Goal: Task Accomplishment & Management: Complete application form

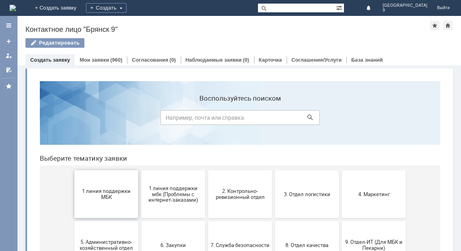
click at [110, 188] on button "1 линия поддержки МБК" at bounding box center [107, 195] width 64 height 48
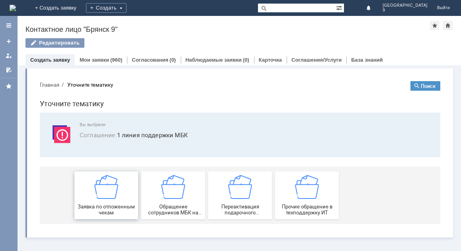
click at [110, 187] on img at bounding box center [106, 187] width 24 height 24
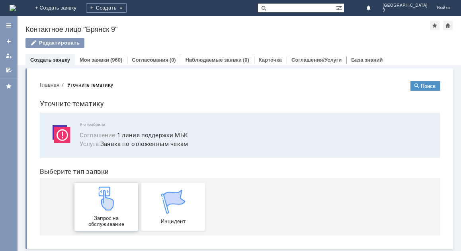
click at [109, 217] on span "Запрос на обслуживание" at bounding box center [106, 222] width 59 height 12
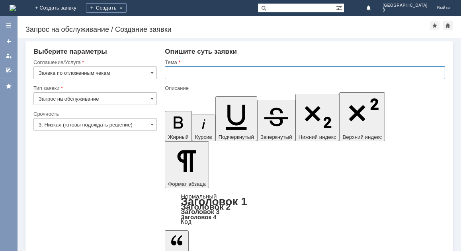
click at [180, 71] on input "text" at bounding box center [305, 73] width 281 height 13
type input "отложенный чек [DATE]"
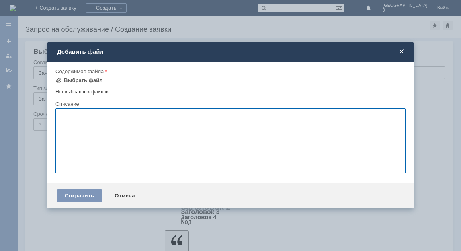
click at [178, 145] on textarea at bounding box center [230, 140] width 351 height 65
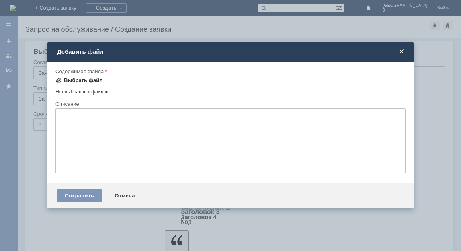
click at [79, 80] on div "Выбрать файл" at bounding box center [83, 80] width 39 height 6
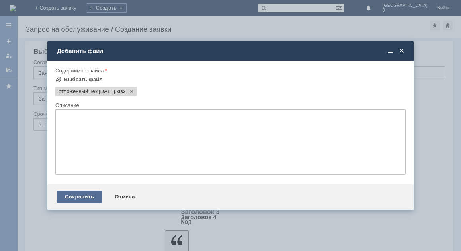
click at [76, 195] on div "Сохранить" at bounding box center [79, 197] width 45 height 13
